Goal: Task Accomplishment & Management: Use online tool/utility

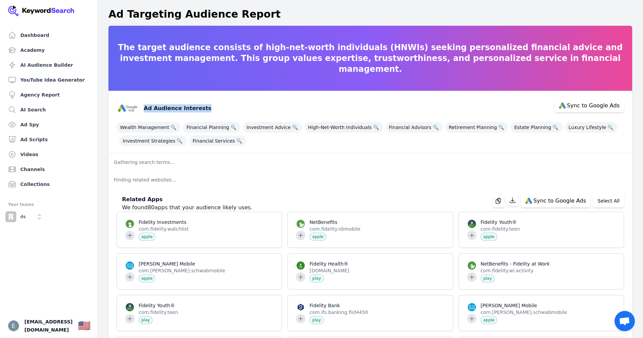
drag, startPoint x: 145, startPoint y: 108, endPoint x: 219, endPoint y: 108, distance: 73.9
click at [219, 108] on div "Ad Audience Interests Sync to Google Ads" at bounding box center [367, 105] width 513 height 27
copy h3 "Ad Audience Interests"
click at [117, 179] on p "Finding related websites..." at bounding box center [370, 180] width 524 height 18
drag, startPoint x: 114, startPoint y: 179, endPoint x: 191, endPoint y: 182, distance: 76.7
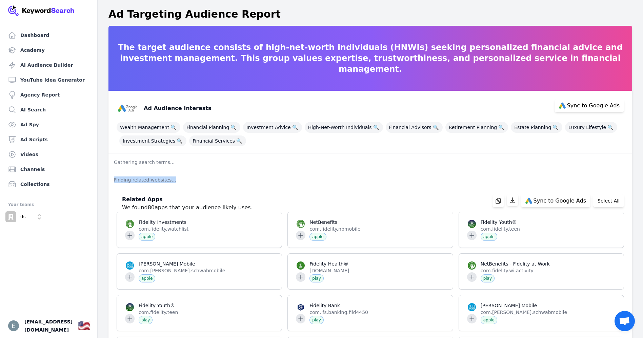
click at [191, 182] on p "Finding related websites..." at bounding box center [370, 180] width 524 height 18
copy p "Finding related websites..."
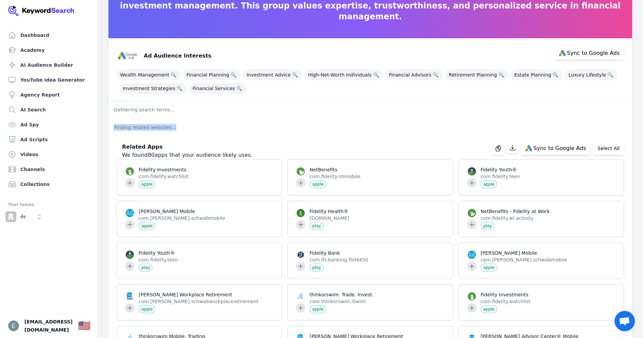
scroll to position [51, 0]
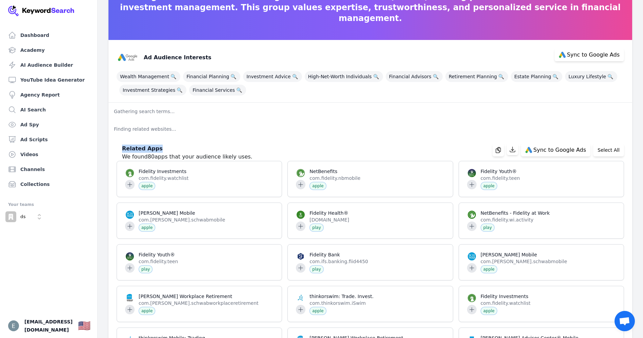
drag, startPoint x: 123, startPoint y: 150, endPoint x: 160, endPoint y: 150, distance: 36.3
click at [160, 150] on h3 "Related Apps" at bounding box center [187, 149] width 131 height 8
copy h3 "Related Apps"
